Goal: Find specific page/section: Find specific page/section

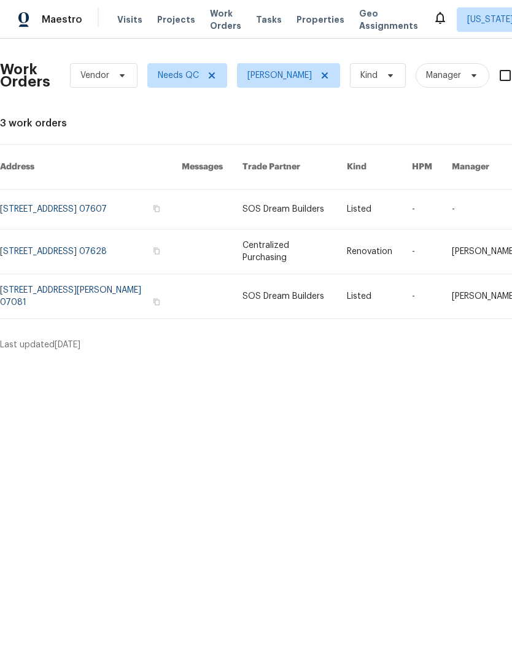
click at [311, 21] on span "Properties" at bounding box center [320, 19] width 48 height 12
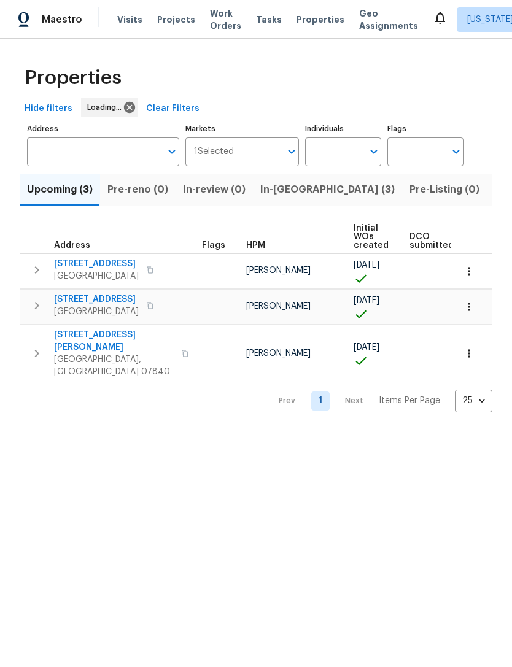
click at [282, 193] on span "In-[GEOGRAPHIC_DATA] (3)" at bounding box center [327, 189] width 134 height 17
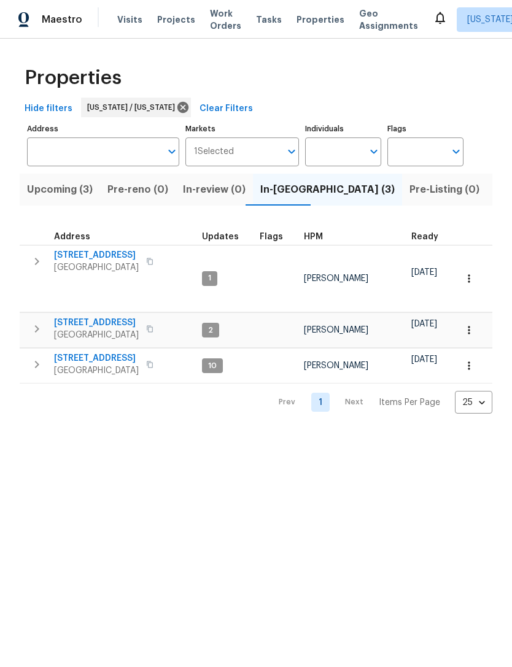
click at [80, 182] on span "Upcoming (3)" at bounding box center [60, 189] width 66 height 17
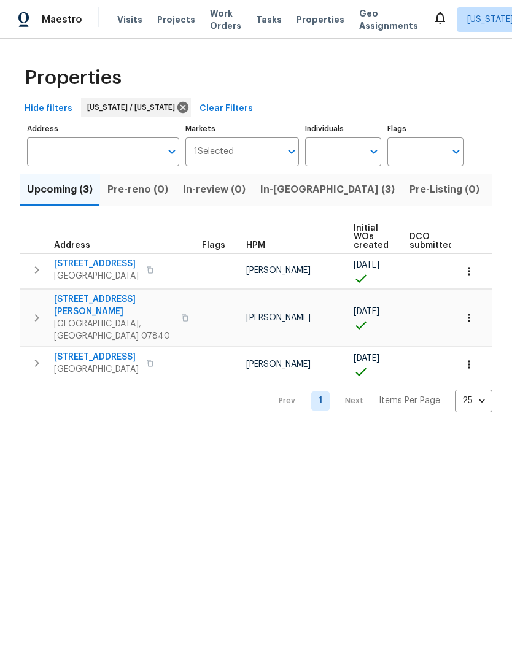
click at [207, 191] on span "In-review (0)" at bounding box center [214, 189] width 63 height 17
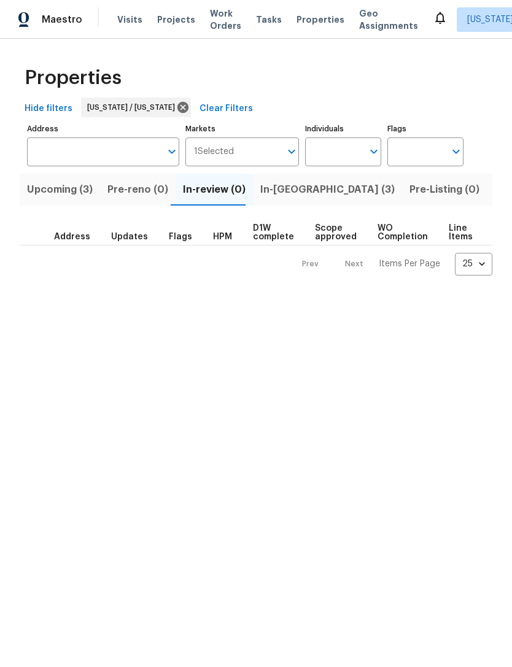
click at [294, 195] on span "In-[GEOGRAPHIC_DATA] (3)" at bounding box center [327, 189] width 134 height 17
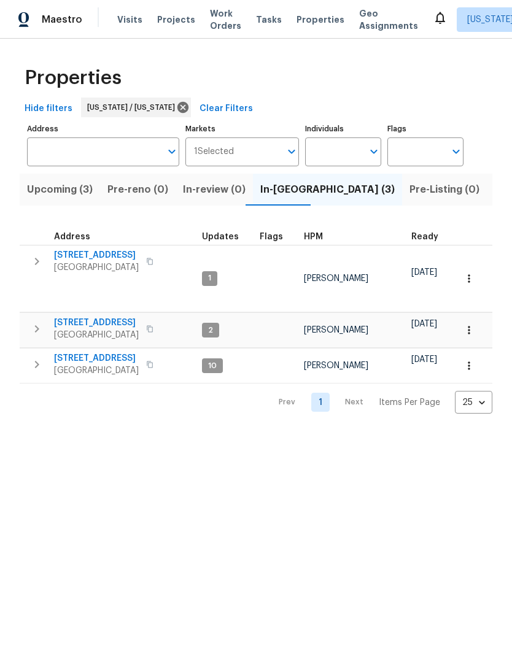
click at [214, 202] on button "In-review (0)" at bounding box center [213, 190] width 77 height 32
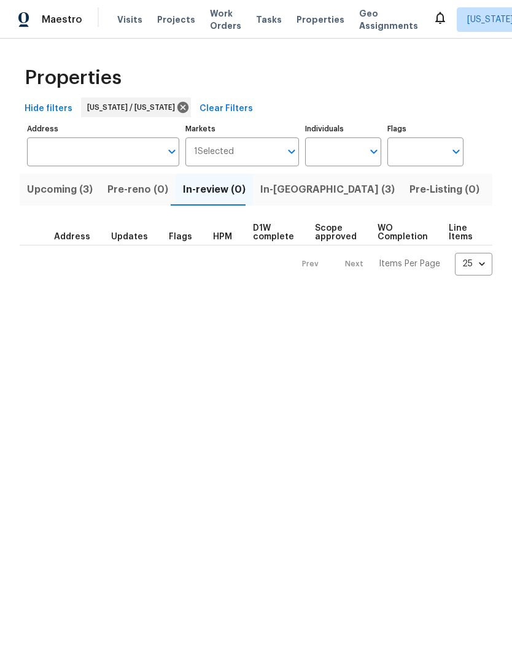
click at [79, 198] on span "Upcoming (3)" at bounding box center [60, 189] width 66 height 17
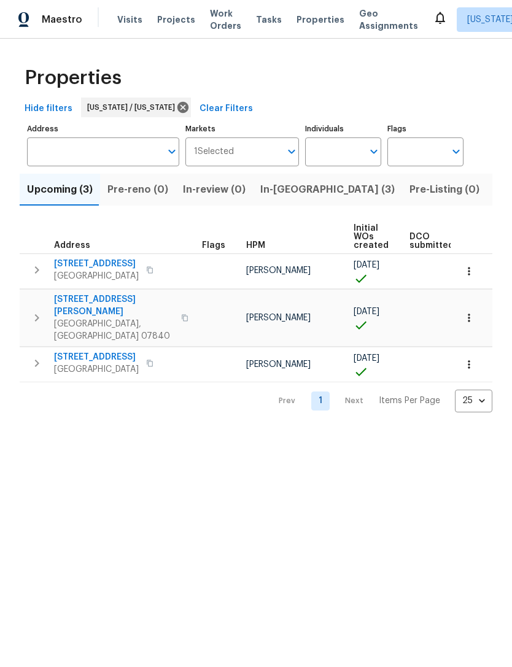
click at [295, 183] on span "In-[GEOGRAPHIC_DATA] (3)" at bounding box center [327, 189] width 134 height 17
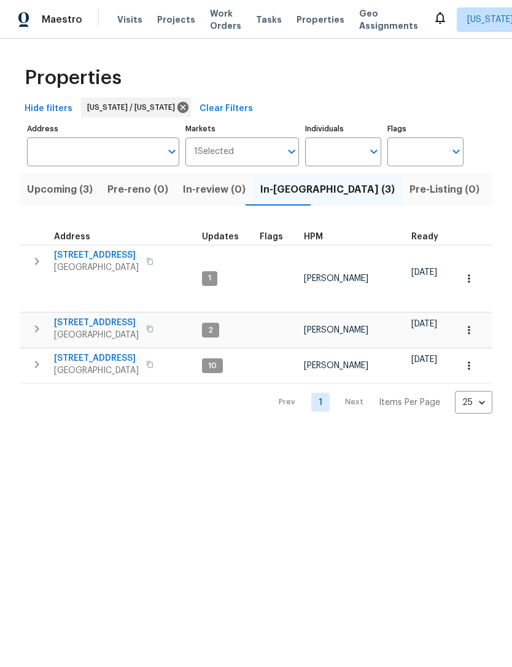
click at [111, 317] on span "[STREET_ADDRESS]" at bounding box center [96, 323] width 85 height 12
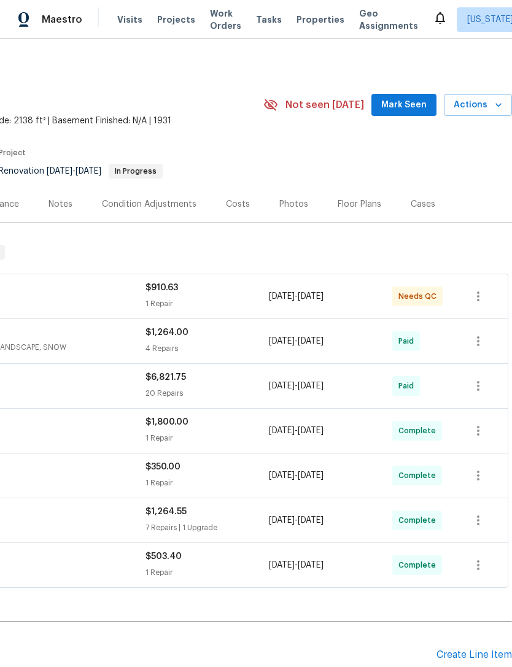
scroll to position [0, 182]
click at [352, 205] on div "Floor Plans" at bounding box center [359, 204] width 44 height 12
